Goal: Navigation & Orientation: Understand site structure

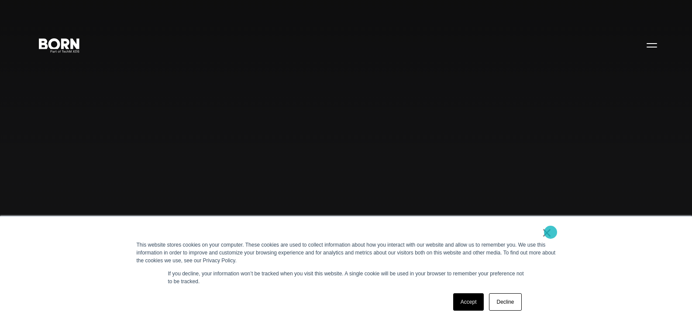
click at [550, 233] on link "×" at bounding box center [547, 233] width 10 height 8
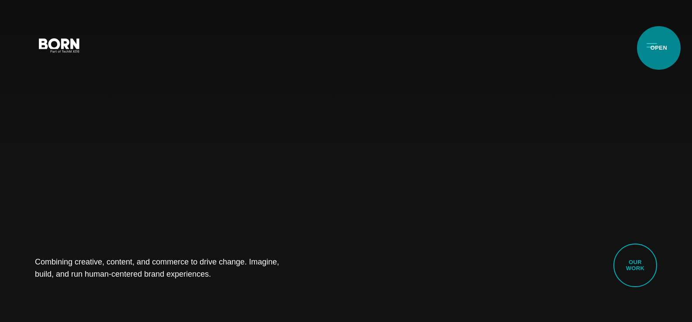
click at [658, 48] on button "Primary Menu" at bounding box center [651, 45] width 21 height 18
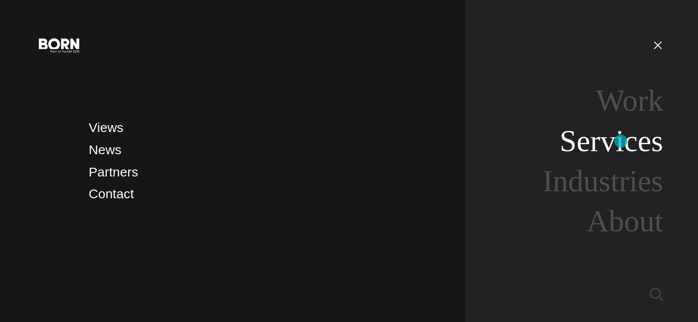
click at [621, 141] on link "Services" at bounding box center [611, 141] width 103 height 34
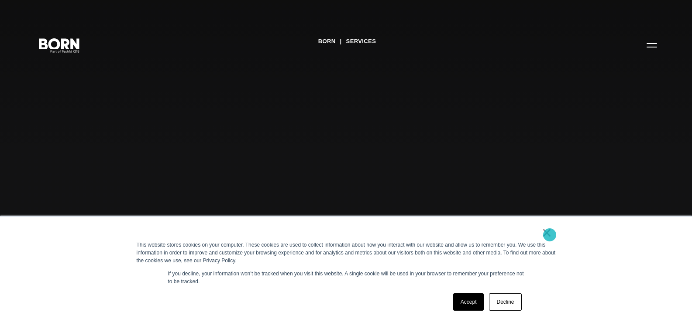
click at [549, 235] on link "×" at bounding box center [547, 233] width 10 height 8
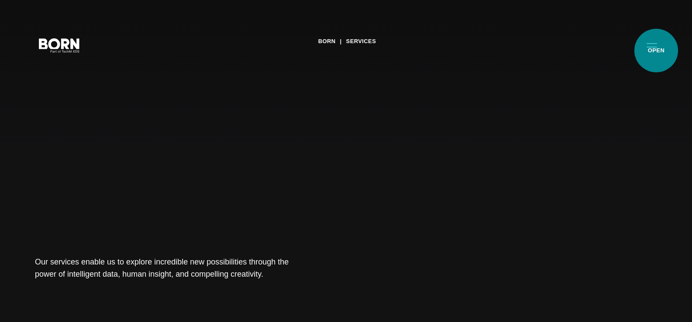
click at [656, 51] on button "Primary Menu" at bounding box center [651, 45] width 21 height 18
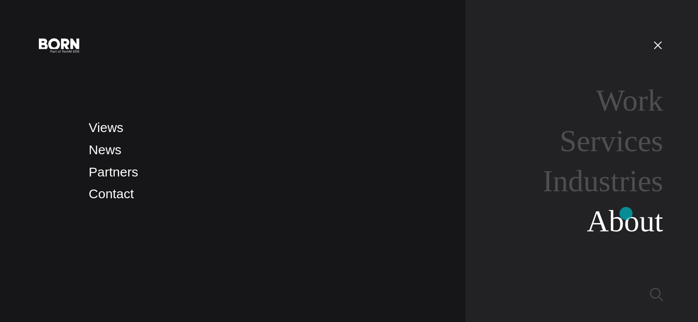
click at [626, 214] on link "About" at bounding box center [625, 222] width 76 height 34
